Goal: Task Accomplishment & Management: Manage account settings

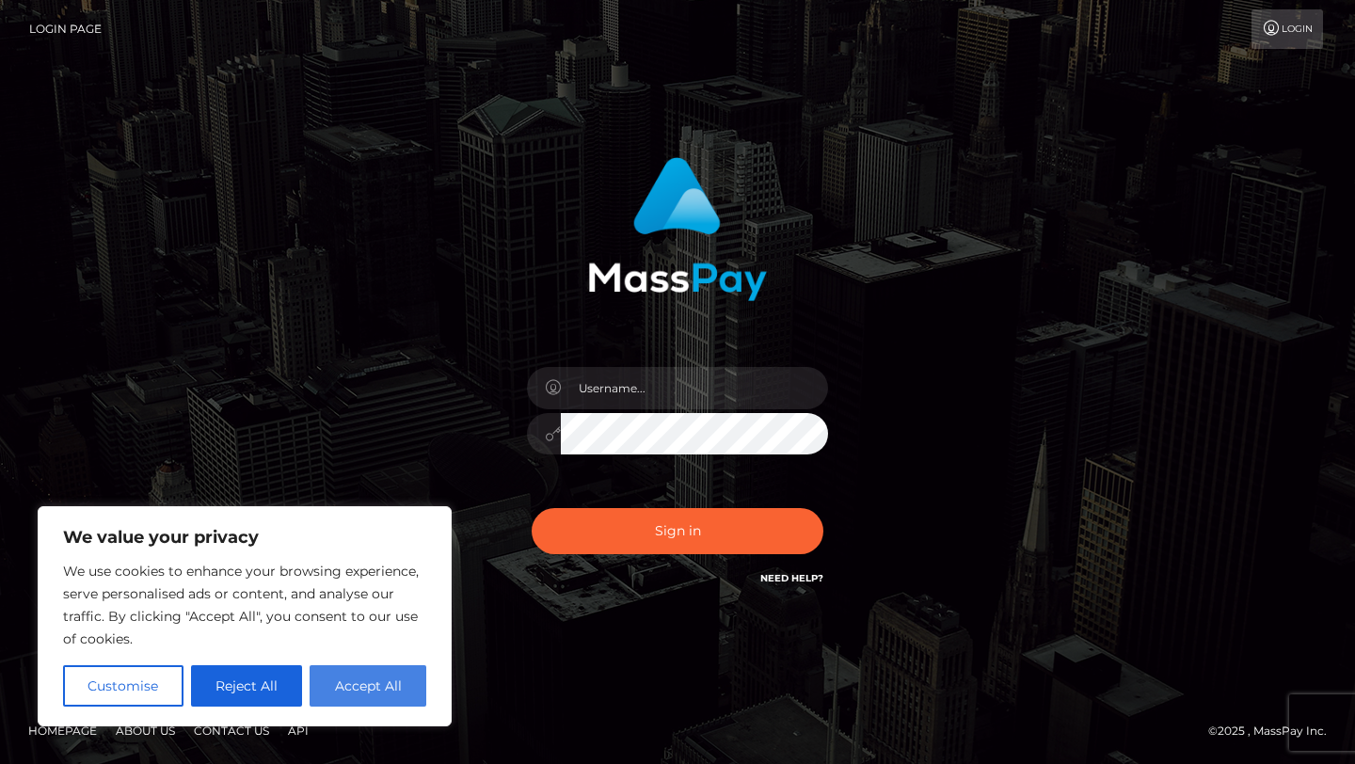
click at [377, 687] on button "Accept All" at bounding box center [368, 685] width 117 height 41
checkbox input "true"
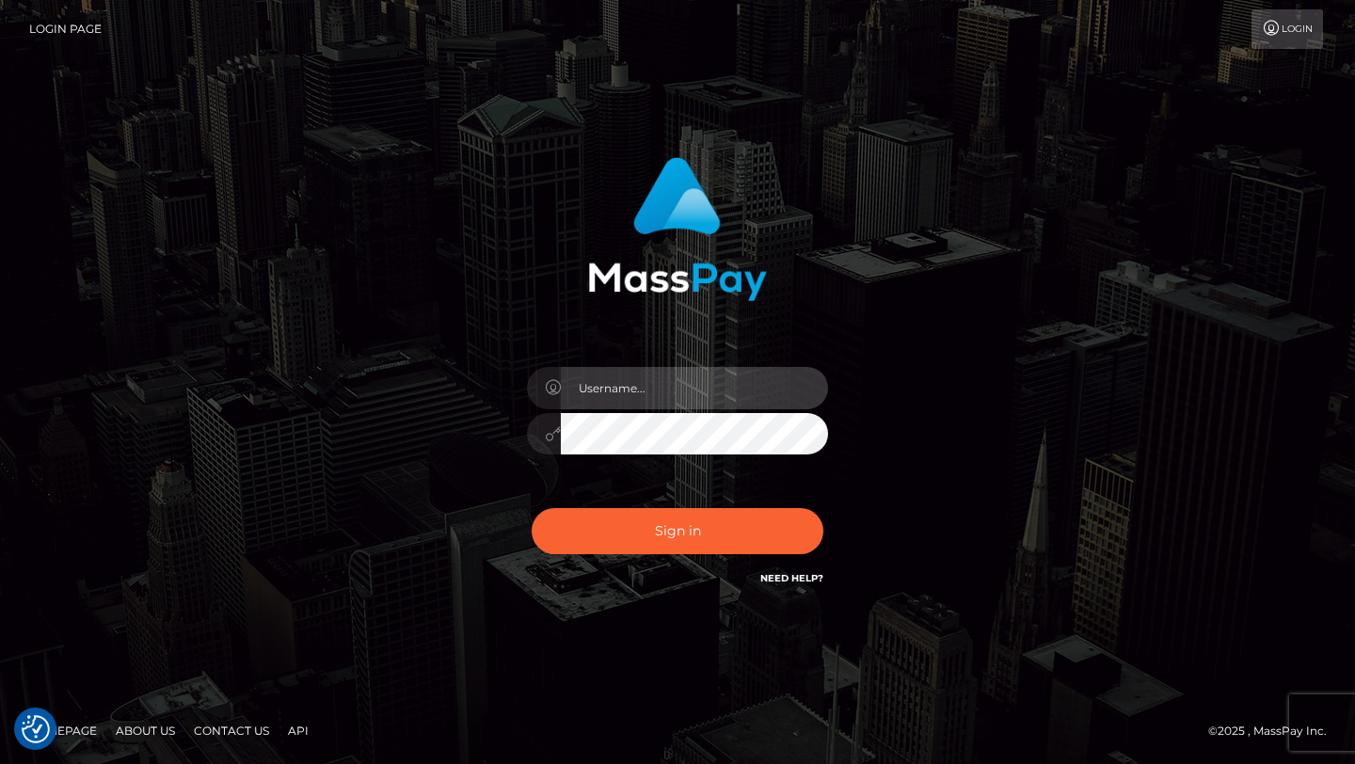
click at [656, 394] on input "text" at bounding box center [694, 388] width 267 height 42
type input "lneboo07@gmail.com"
click at [673, 502] on div "Sign in Need Help?" at bounding box center [677, 539] width 329 height 84
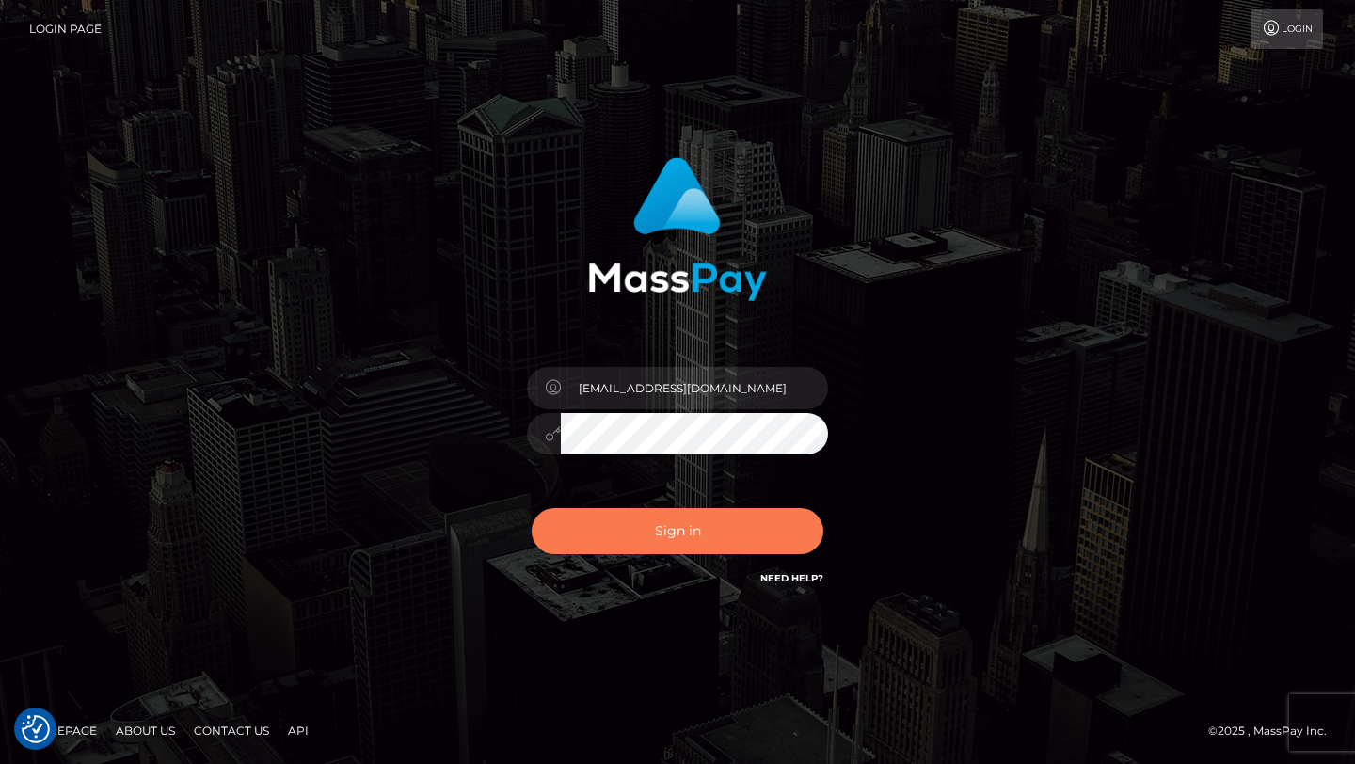
click at [673, 540] on button "Sign in" at bounding box center [678, 531] width 292 height 46
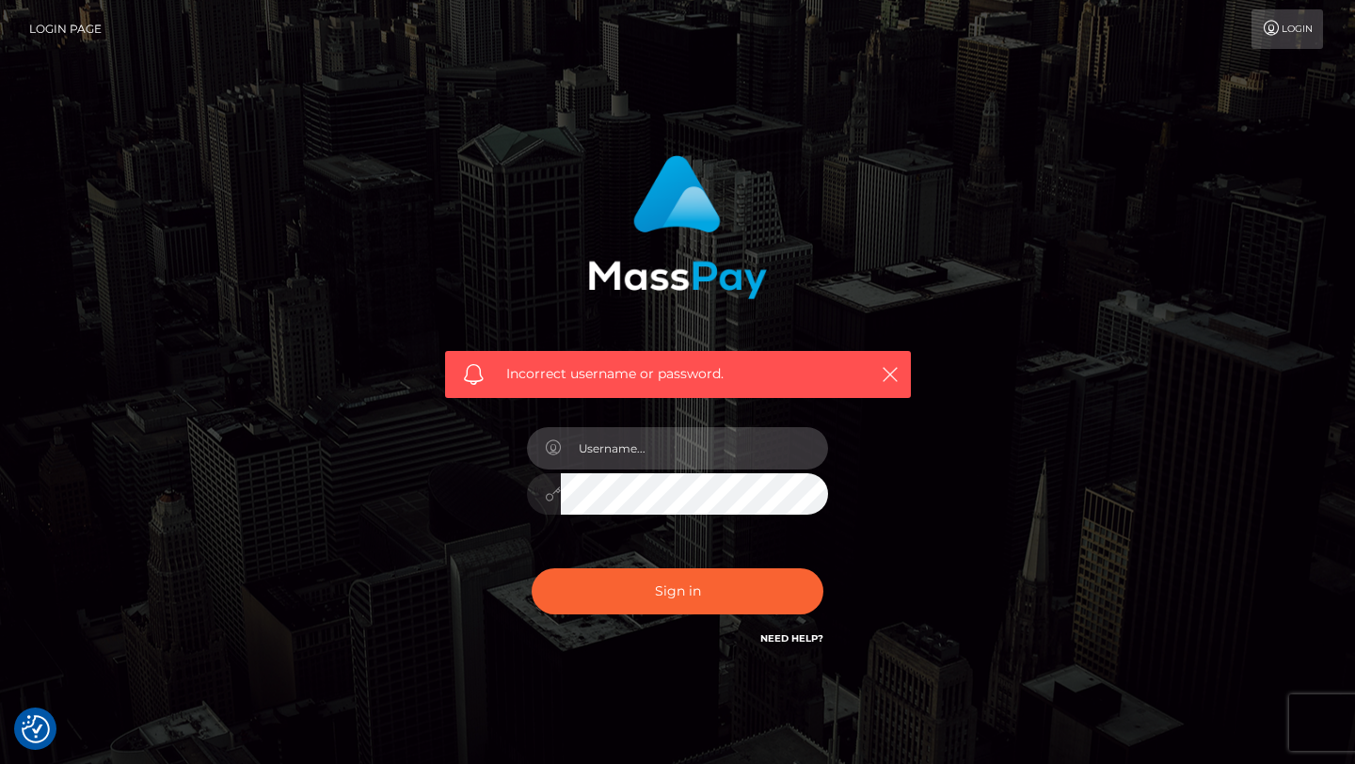
click at [645, 437] on input "text" at bounding box center [694, 448] width 267 height 42
type input "lneboo07@gmail.com"
click at [725, 516] on div "[EMAIL_ADDRESS][DOMAIN_NAME]" at bounding box center [677, 485] width 329 height 144
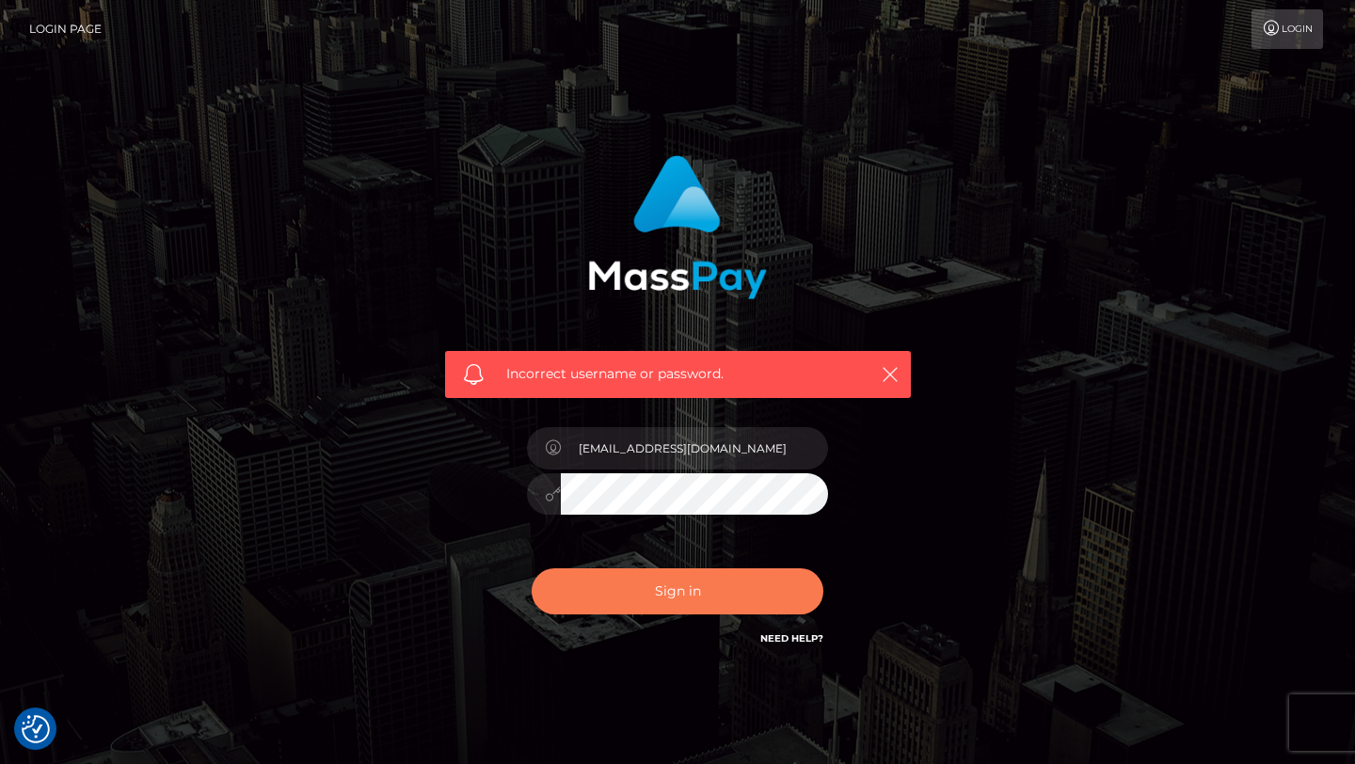
click at [620, 569] on button "Sign in" at bounding box center [678, 591] width 292 height 46
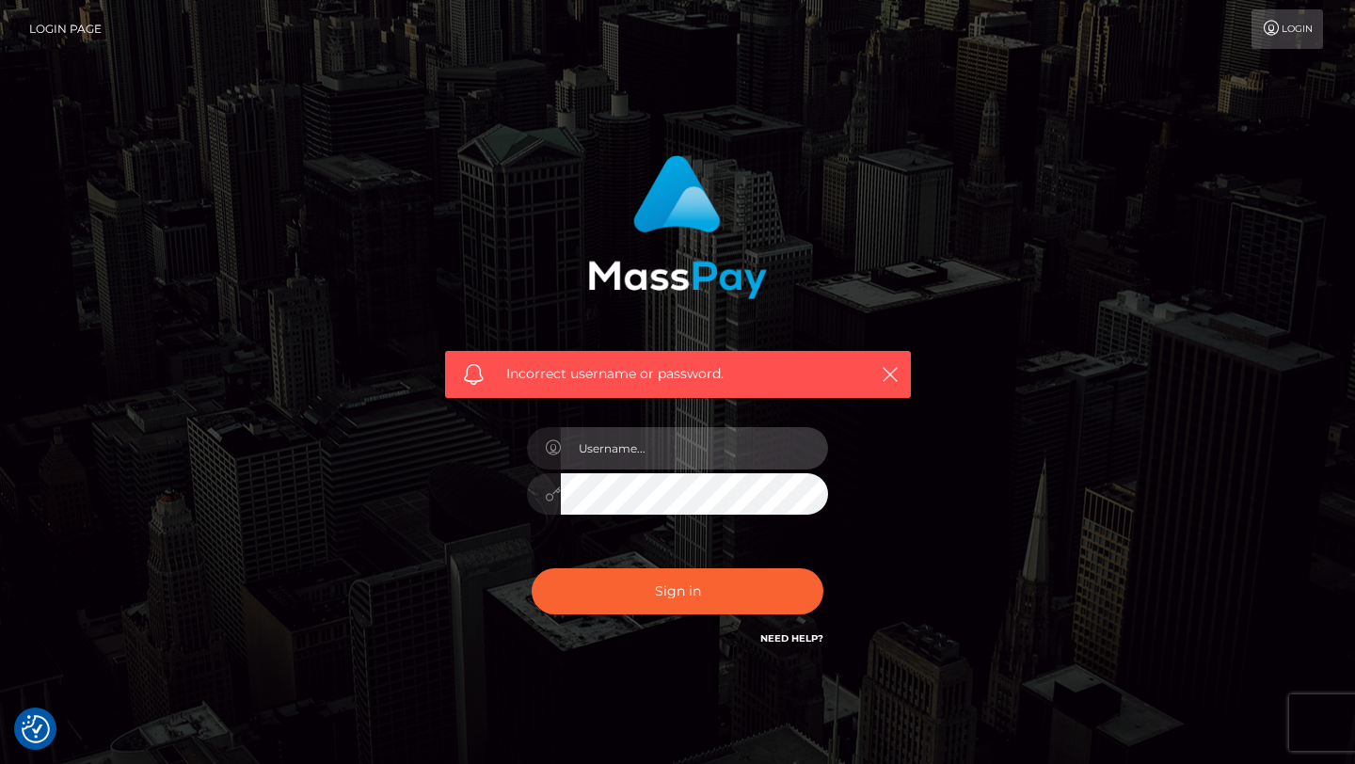
click at [767, 447] on input "text" at bounding box center [694, 448] width 267 height 42
type input "[EMAIL_ADDRESS][DOMAIN_NAME]"
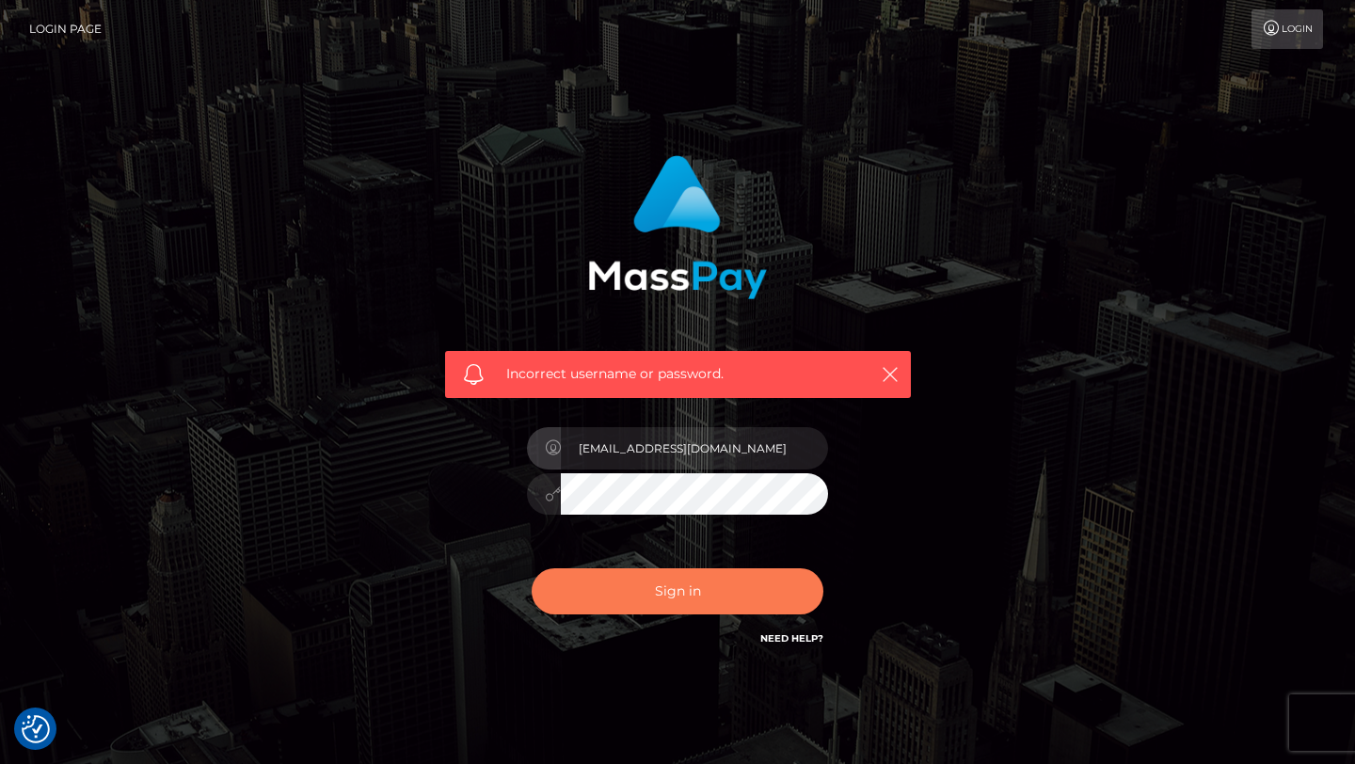
click at [622, 594] on button "Sign in" at bounding box center [678, 591] width 292 height 46
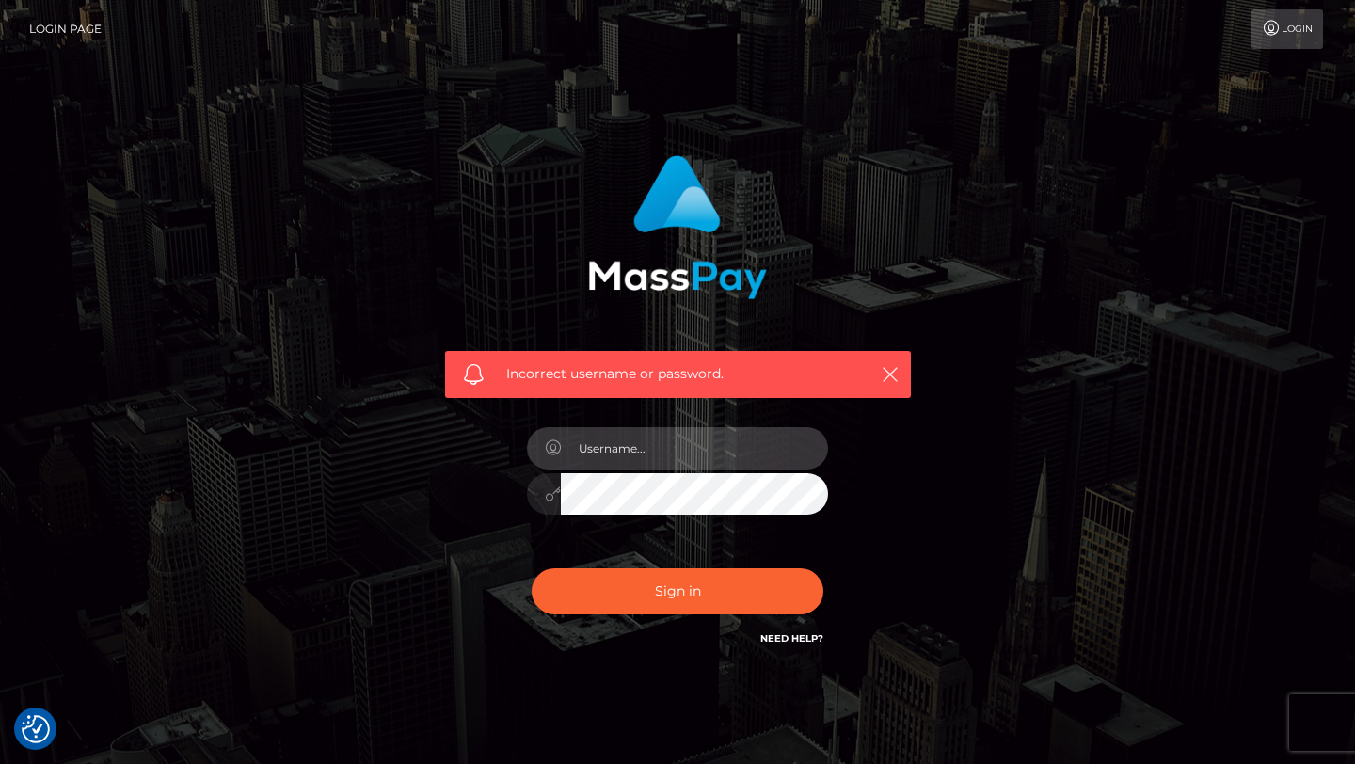
click at [742, 437] on input "text" at bounding box center [694, 448] width 267 height 42
type input "[EMAIL_ADDRESS][DOMAIN_NAME]"
click at [414, 460] on div "Incorrect username or password. lneboo07@gmail.com" at bounding box center [677, 411] width 1073 height 541
click at [532, 568] on button "Sign in" at bounding box center [678, 591] width 292 height 46
click at [52, 28] on link "Login Page" at bounding box center [65, 29] width 72 height 40
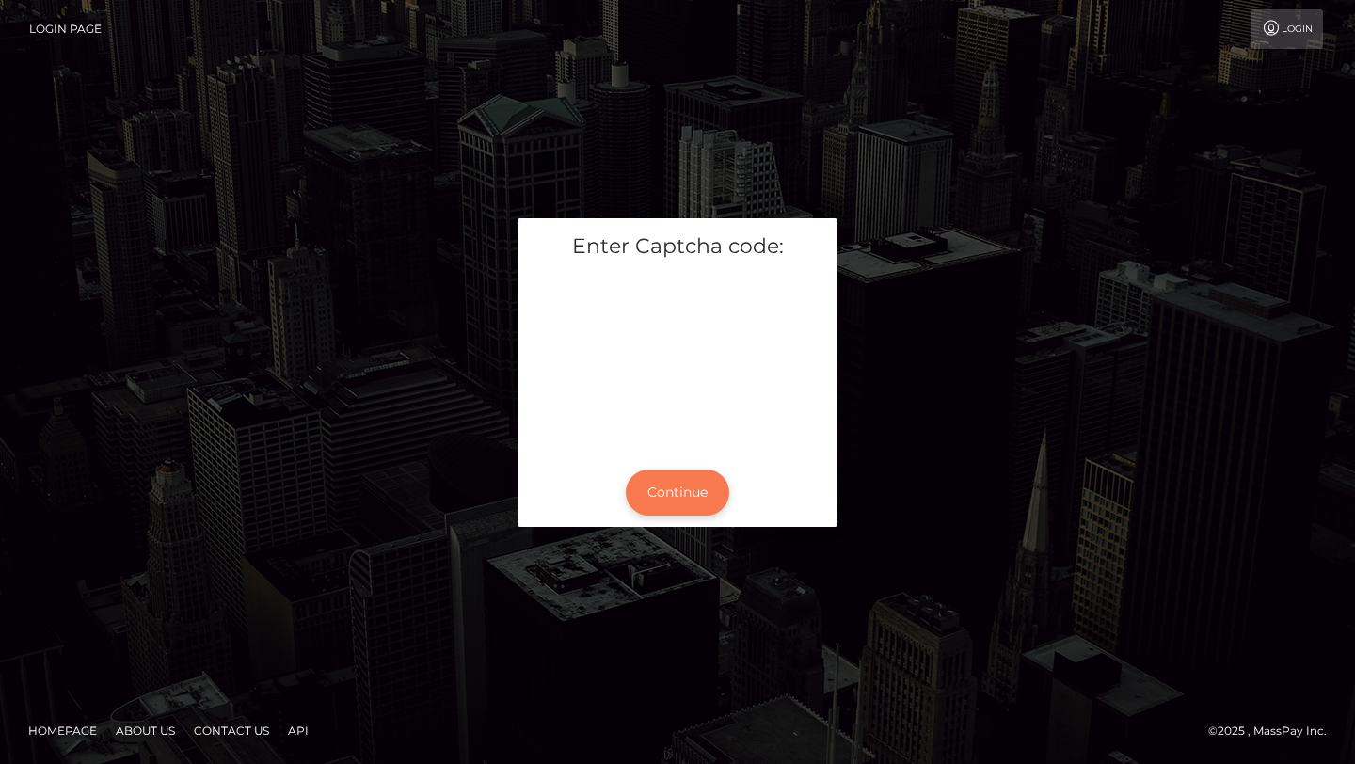
click at [717, 487] on button "Continue" at bounding box center [678, 493] width 104 height 46
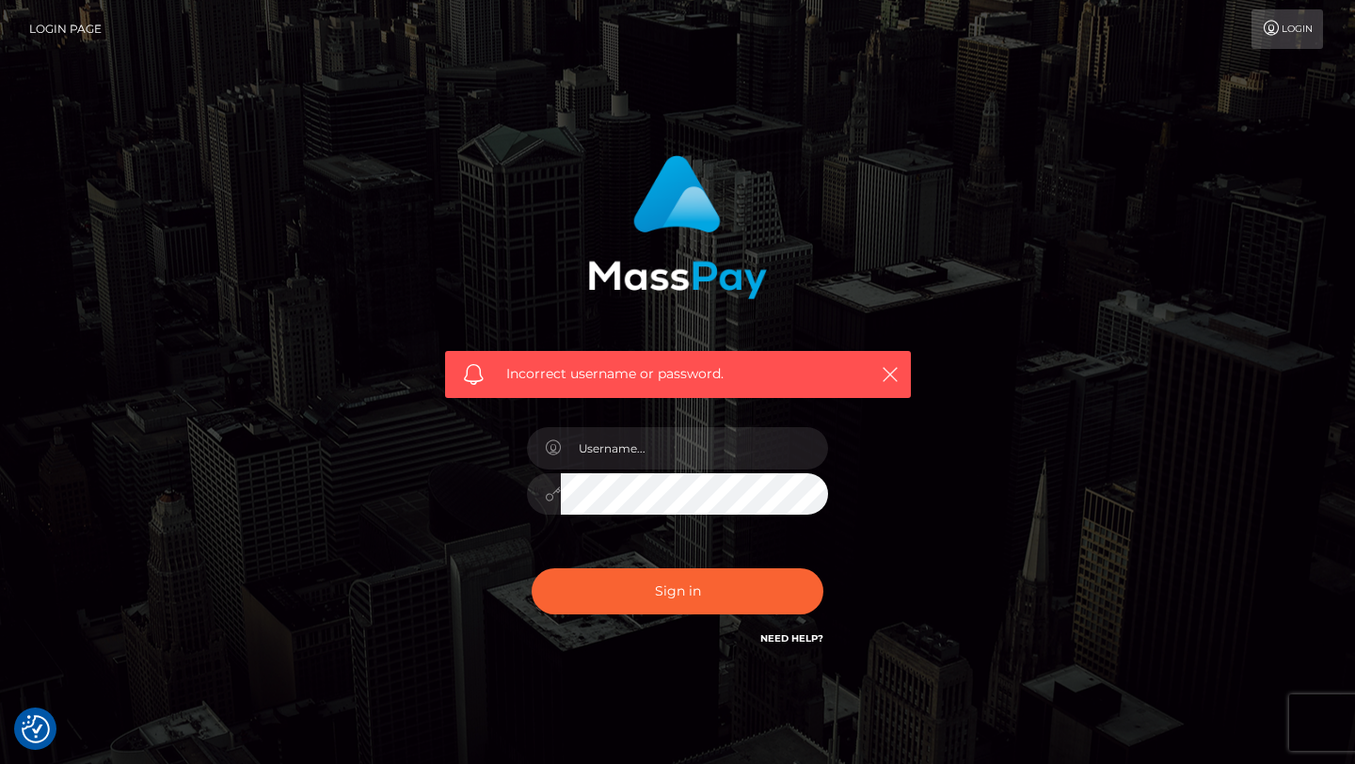
click at [1272, 30] on icon at bounding box center [1272, 28] width 20 height 15
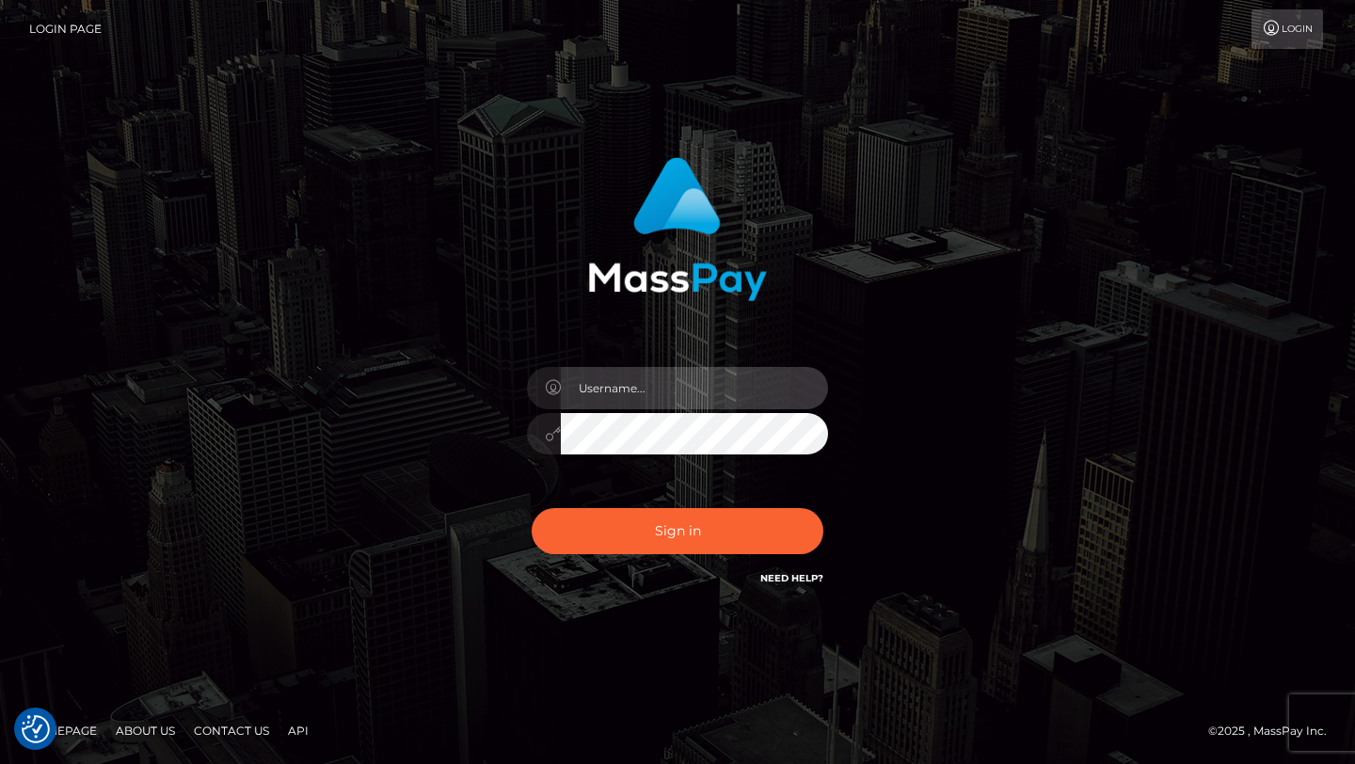
click at [662, 395] on input "text" at bounding box center [694, 388] width 267 height 42
type input "lneboo07@gmail.com"
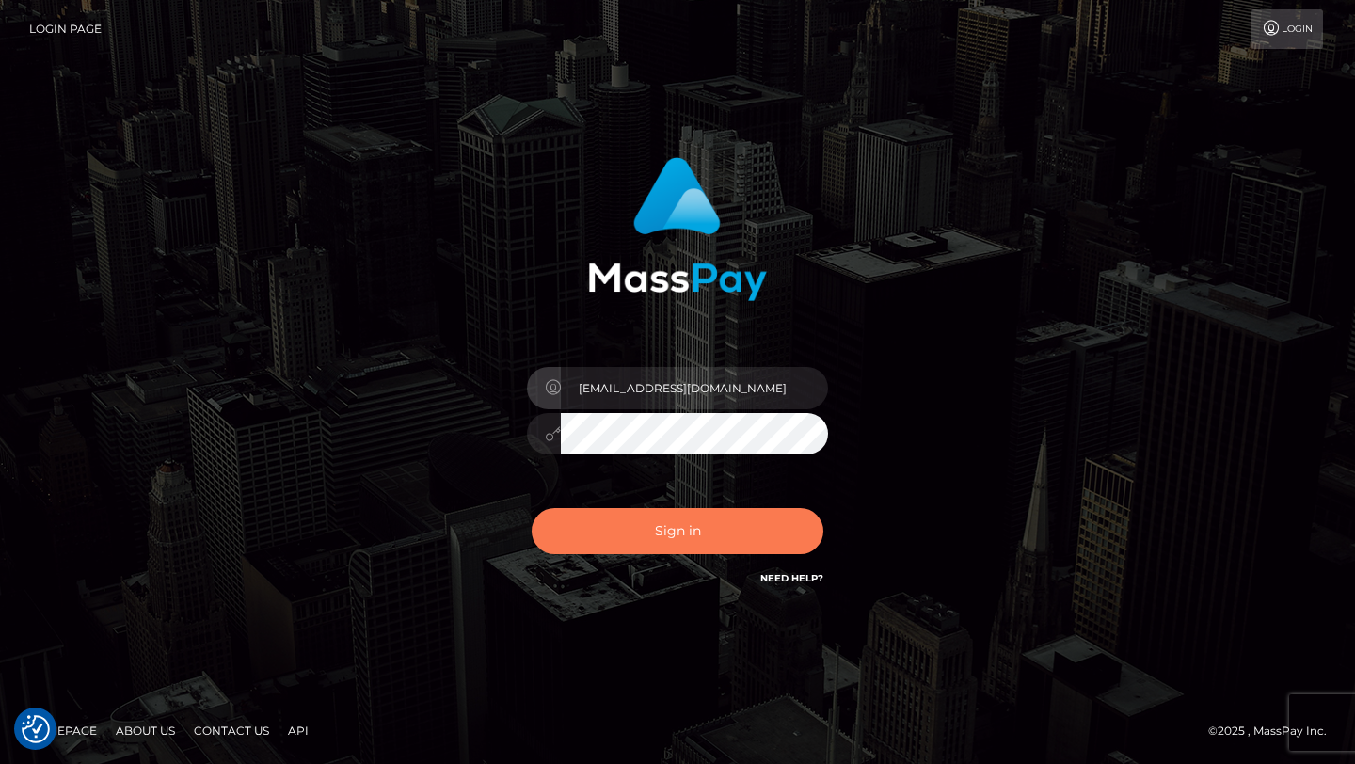
click at [708, 525] on button "Sign in" at bounding box center [678, 531] width 292 height 46
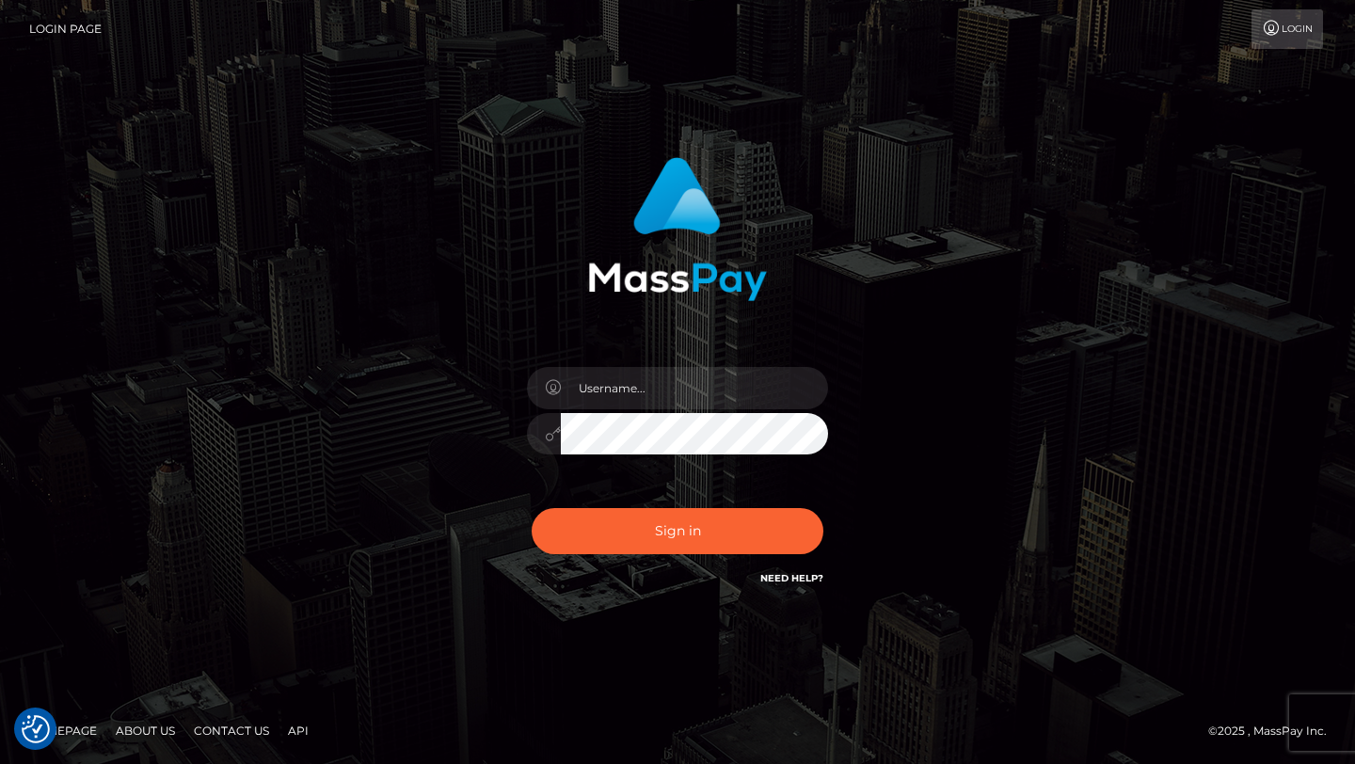
click at [663, 408] on div at bounding box center [677, 425] width 329 height 144
click at [669, 393] on input "text" at bounding box center [694, 388] width 267 height 42
type input "lneboo07@gmail.com"
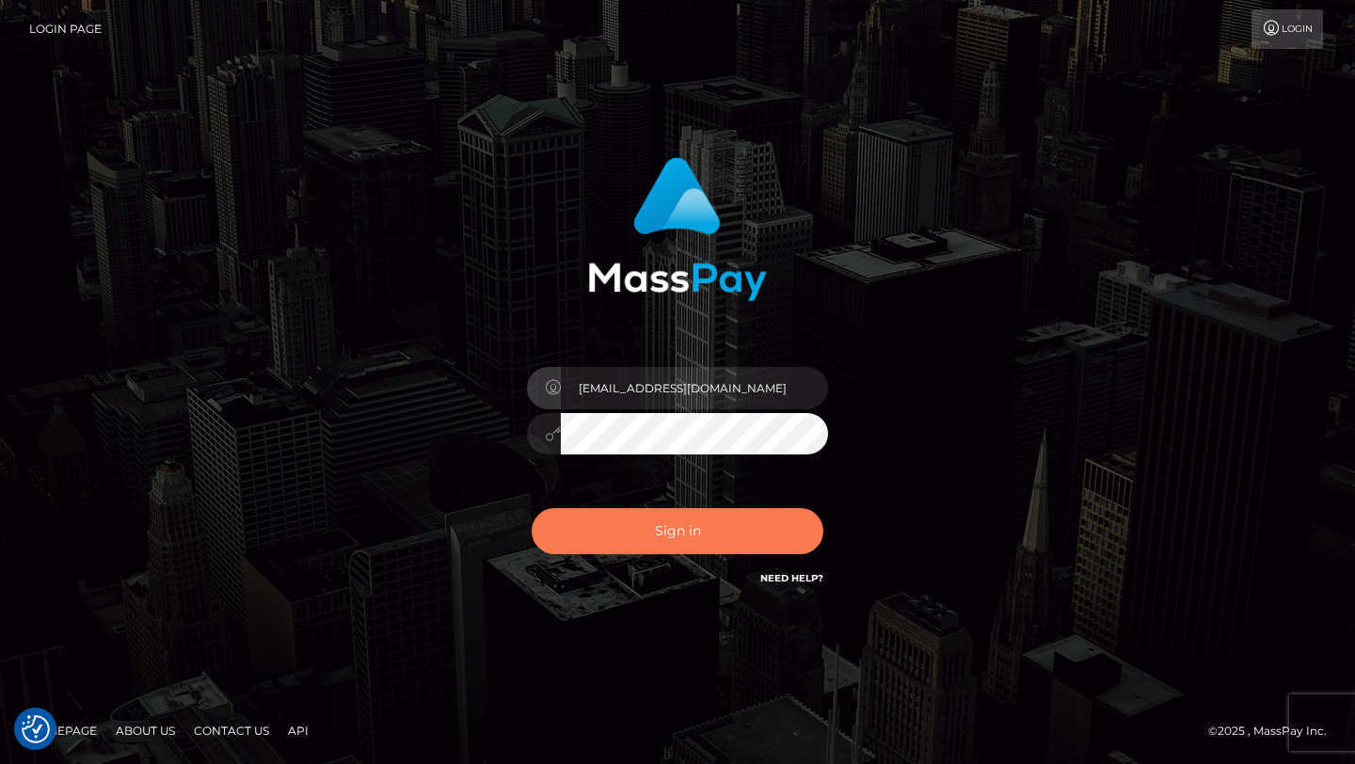
click at [703, 543] on button "Sign in" at bounding box center [678, 531] width 292 height 46
